Goal: Information Seeking & Learning: Learn about a topic

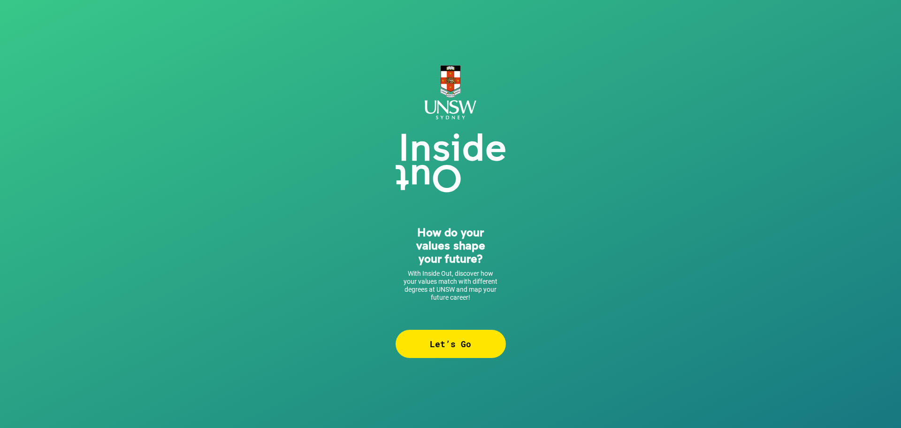
click at [448, 343] on div "Let’s Go" at bounding box center [451, 344] width 110 height 28
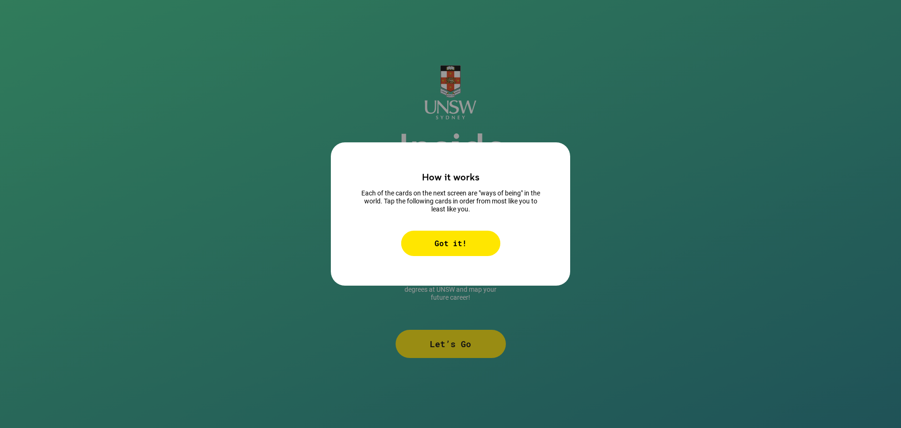
click at [440, 249] on div "Got it!" at bounding box center [451, 243] width 100 height 25
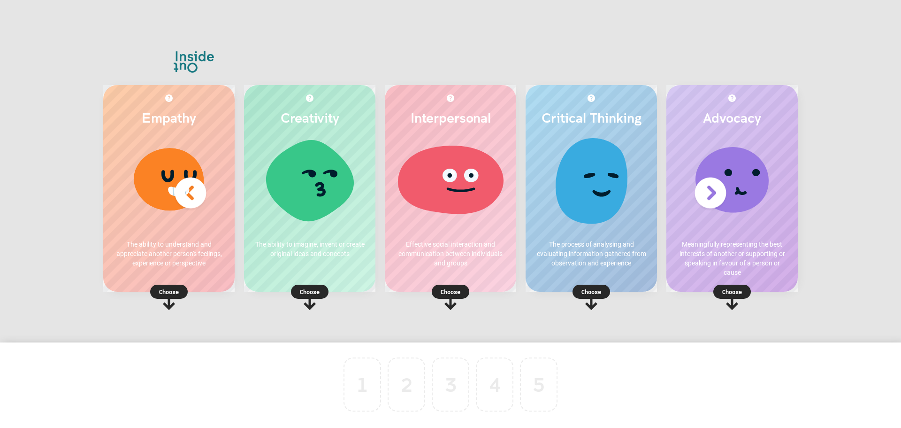
click at [605, 189] on div at bounding box center [591, 183] width 113 height 94
click at [596, 289] on p "Choose" at bounding box center [591, 291] width 131 height 9
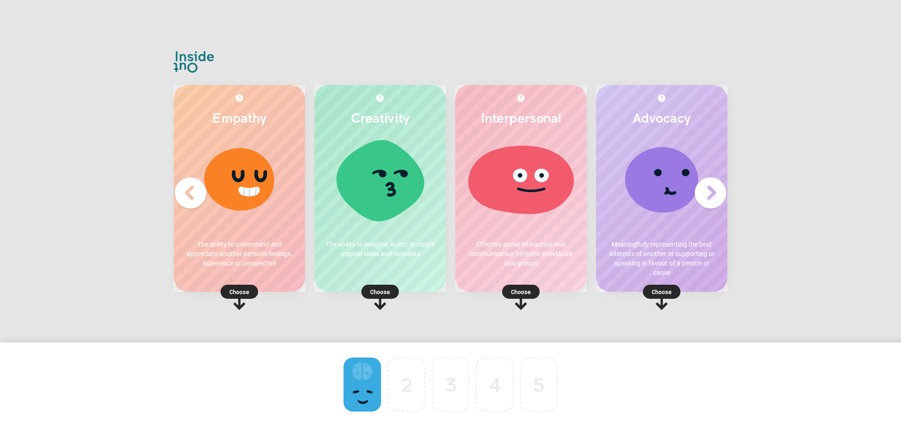
click at [382, 293] on p "Choose" at bounding box center [380, 291] width 131 height 9
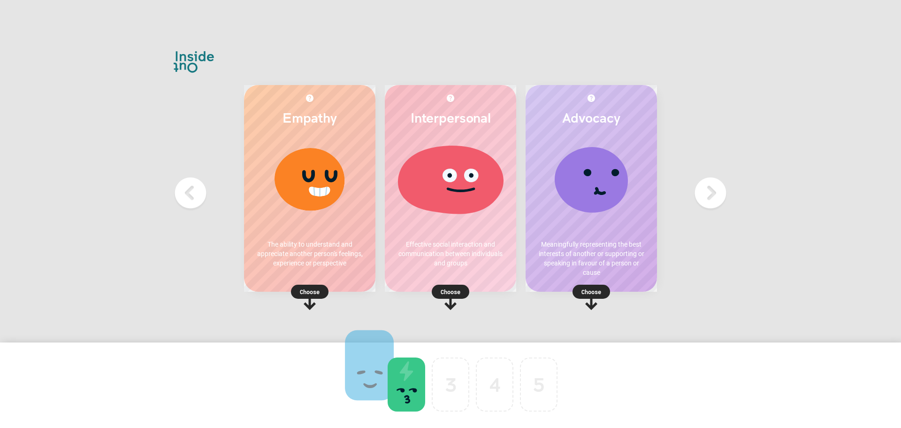
drag, startPoint x: 352, startPoint y: 394, endPoint x: 358, endPoint y: 379, distance: 16.0
click at [458, 290] on p "Choose" at bounding box center [450, 291] width 131 height 9
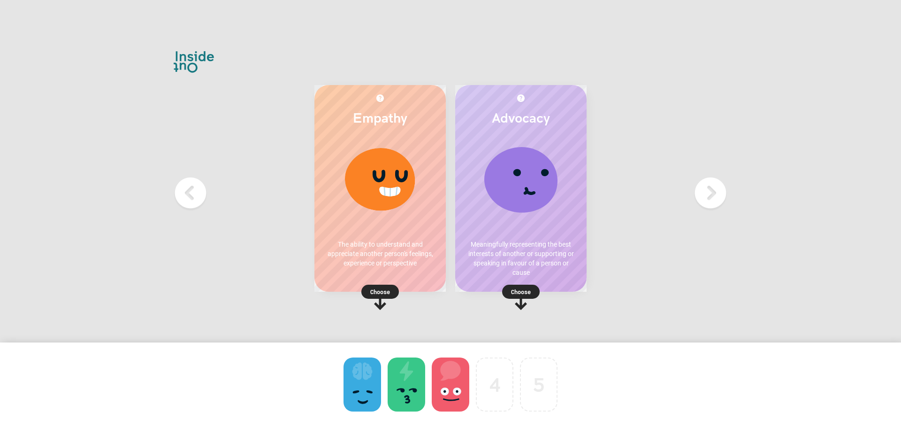
click at [524, 280] on div "Advocacy Meaningfully representing the best interests of another or supporting …" at bounding box center [520, 188] width 131 height 207
click at [525, 291] on p "Choose" at bounding box center [520, 291] width 131 height 9
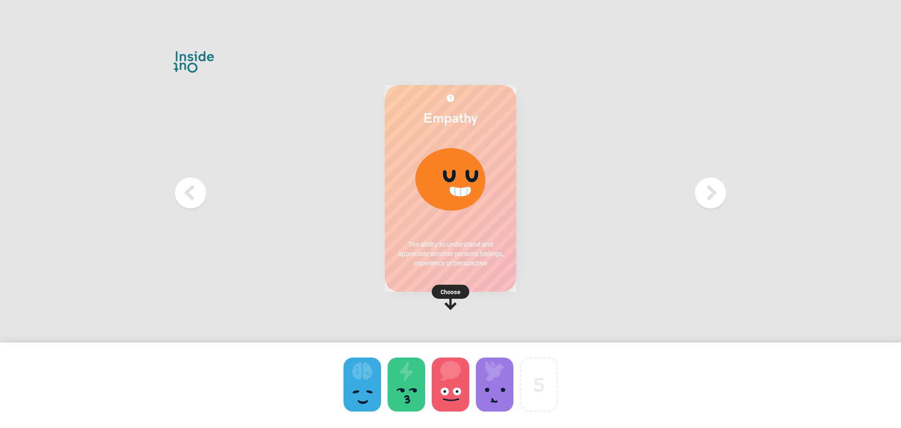
click at [451, 287] on p "Choose" at bounding box center [450, 291] width 131 height 9
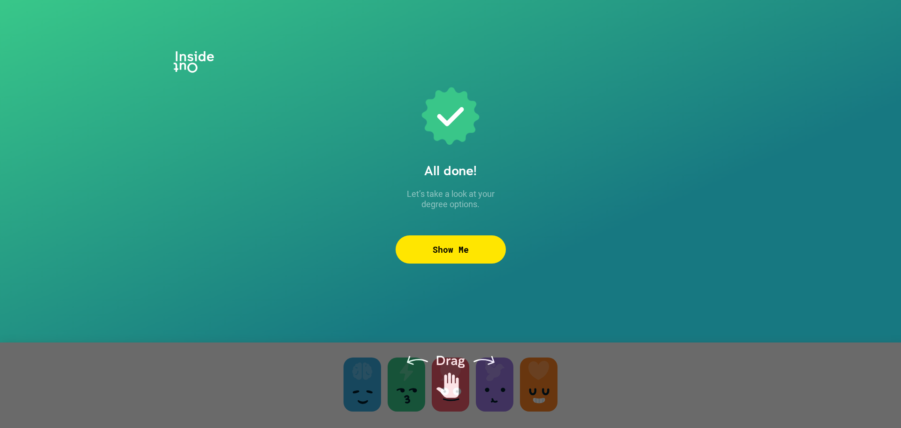
click at [474, 260] on div "Show Me" at bounding box center [451, 249] width 110 height 28
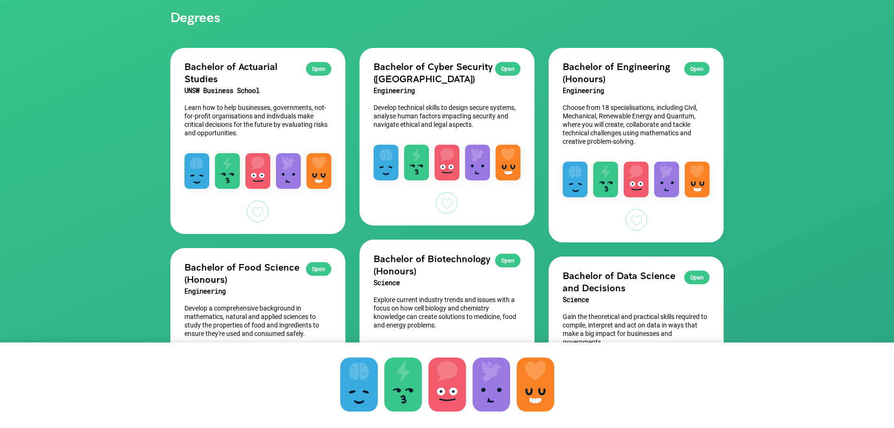
scroll to position [47, 0]
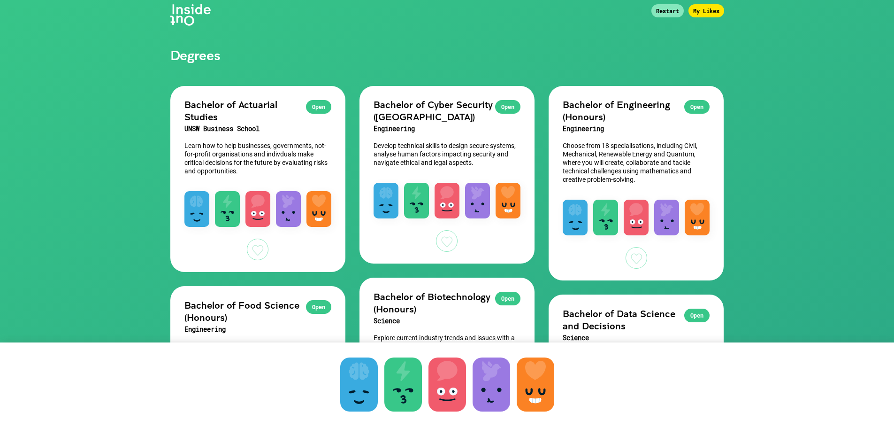
click at [203, 124] on h3 "UNSW Business School" at bounding box center [257, 129] width 147 height 12
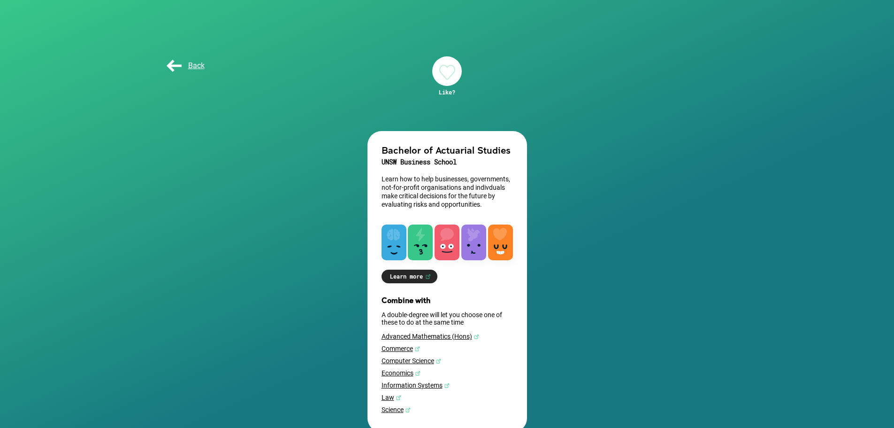
click at [421, 142] on div "Bachelor of Actuarial Studies UNSW Business School Learn how to help businesses…" at bounding box center [448, 173] width 160 height 84
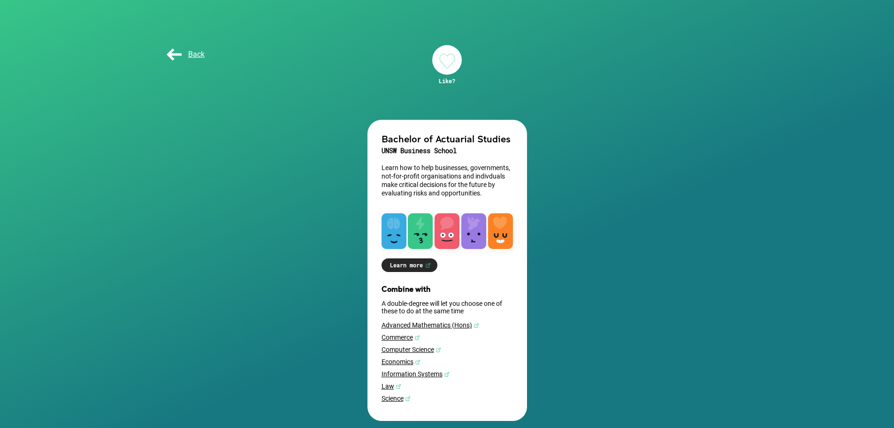
scroll to position [23, 0]
